Goal: Navigation & Orientation: Understand site structure

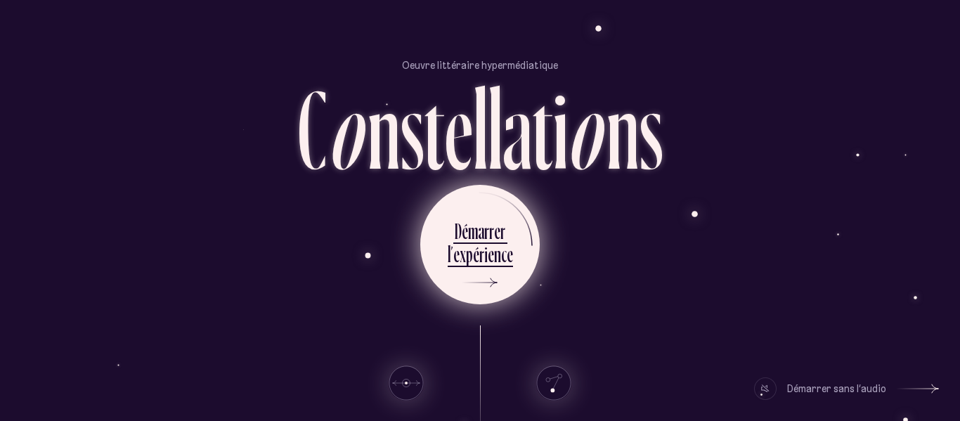
click at [457, 247] on div "e" at bounding box center [456, 253] width 6 height 27
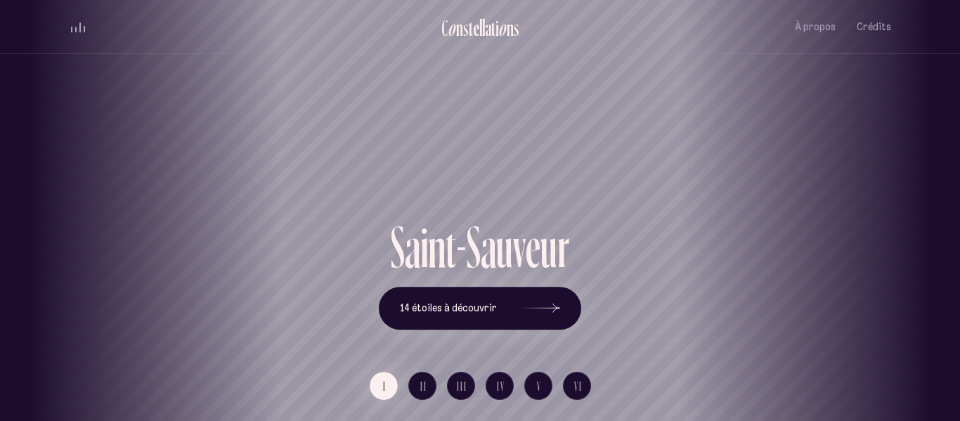
click at [894, 32] on div "C o n s t e l l a t i o n s À propos Crédits Menu Quartiers" at bounding box center [480, 27] width 844 height 54
click at [889, 32] on span "Crédits" at bounding box center [874, 27] width 34 height 12
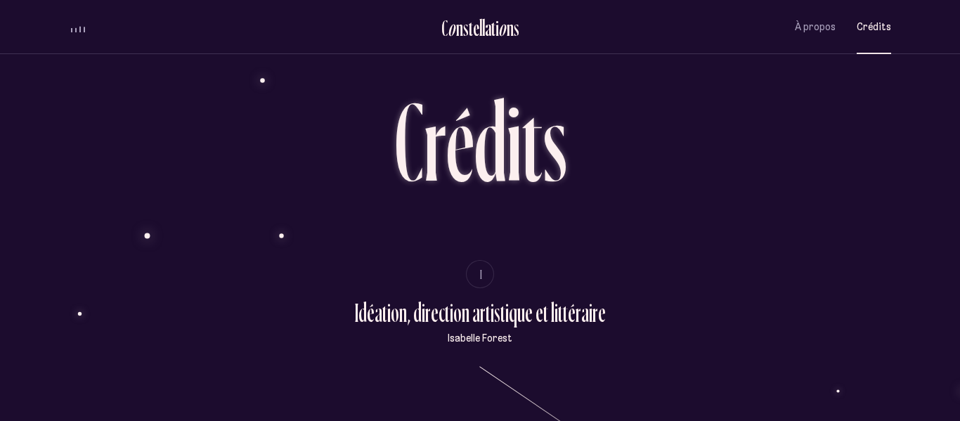
click at [844, 22] on div "À propos Crédits" at bounding box center [843, 27] width 96 height 33
click at [829, 25] on span "À propos" at bounding box center [815, 27] width 41 height 12
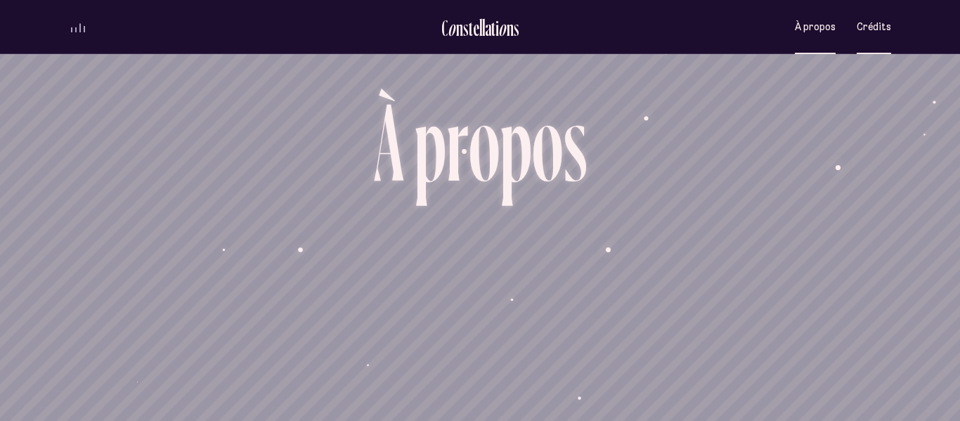
click at [872, 14] on button "Crédits" at bounding box center [874, 27] width 34 height 33
